Goal: Task Accomplishment & Management: Use online tool/utility

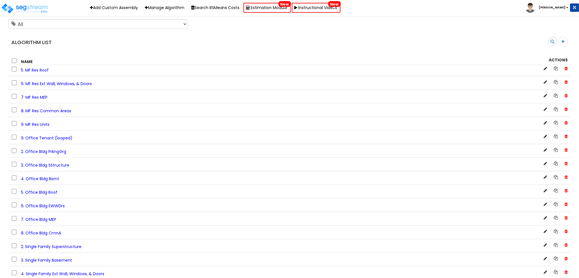
scroll to position [489, 0]
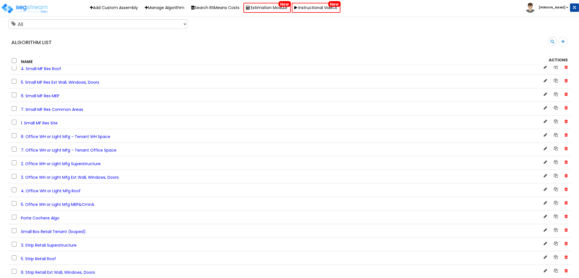
click at [65, 207] on span "5. Office WH or Light Mfg MEP&CmnA" at bounding box center [57, 204] width 73 height 6
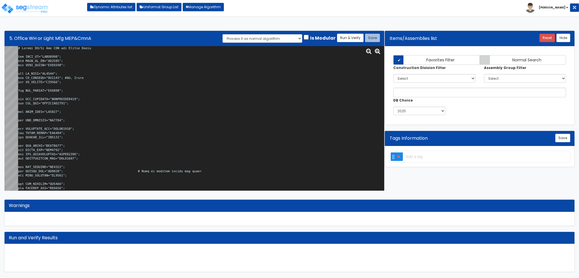
click at [130, 91] on textarea at bounding box center [201, 118] width 366 height 144
click at [271, 73] on textarea at bounding box center [201, 118] width 366 height 144
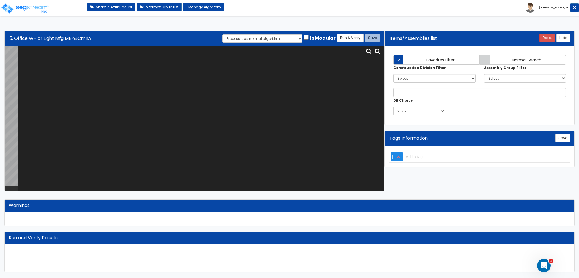
paste textarea "# Office WH/Lt Mfg MEP and Common Areas var BLDG_HT="AEWH0000"; var BLDG_FP_SF=…"
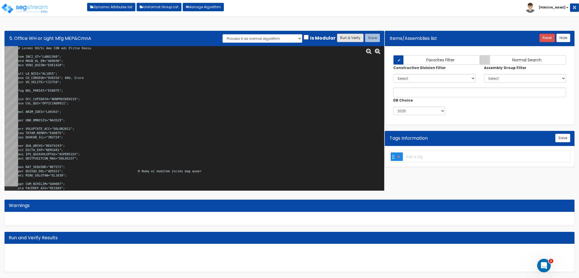
type textarea "# Office WH/Lt Mfg MEP and Common Areas var BLDG_HT="AEWH0000"; var BLDG_FP_SF=…"
click at [341, 39] on button "Run & Verify" at bounding box center [350, 38] width 27 height 8
click at [373, 37] on button "Save" at bounding box center [372, 38] width 15 height 8
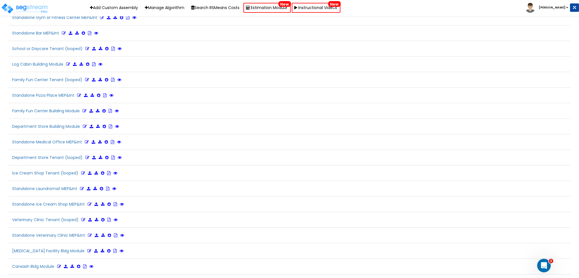
scroll to position [1266, 0]
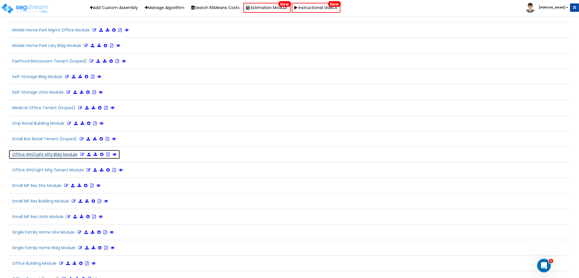
click at [80, 152] on icon at bounding box center [82, 154] width 4 height 4
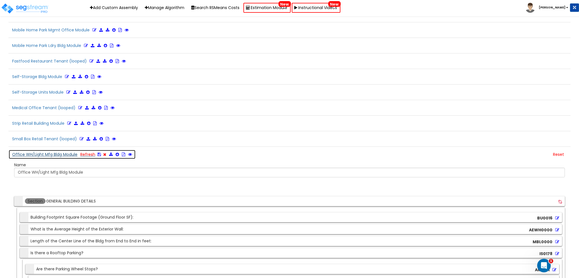
click at [98, 152] on icon at bounding box center [98, 154] width 3 height 4
